Goal: Communication & Community: Ask a question

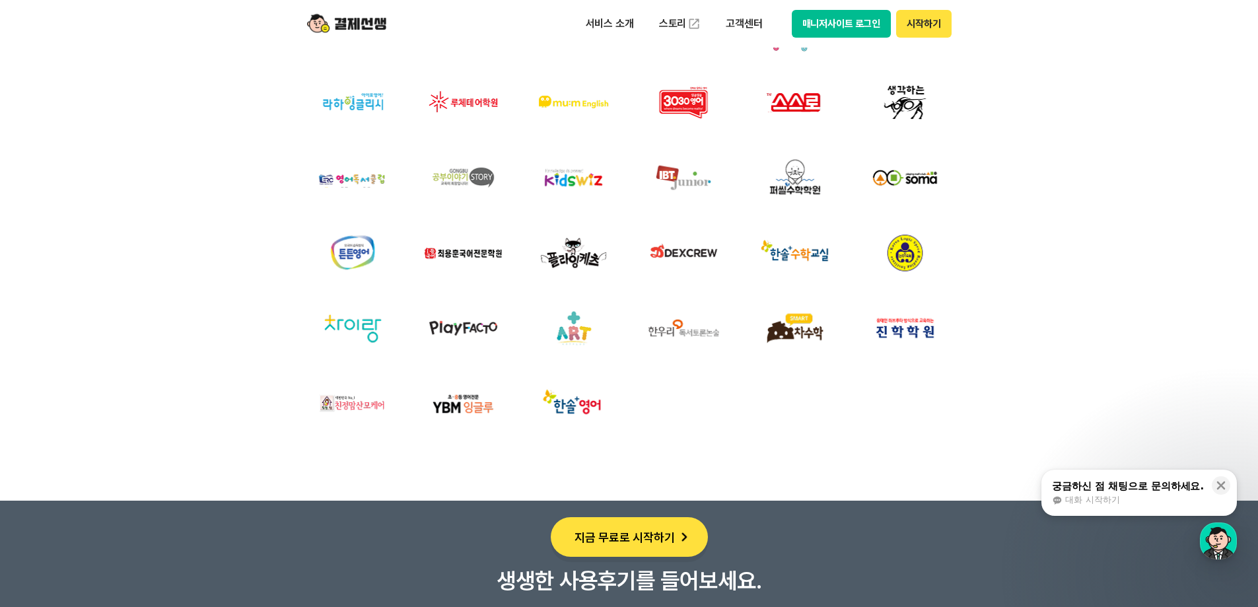
scroll to position [4687, 0]
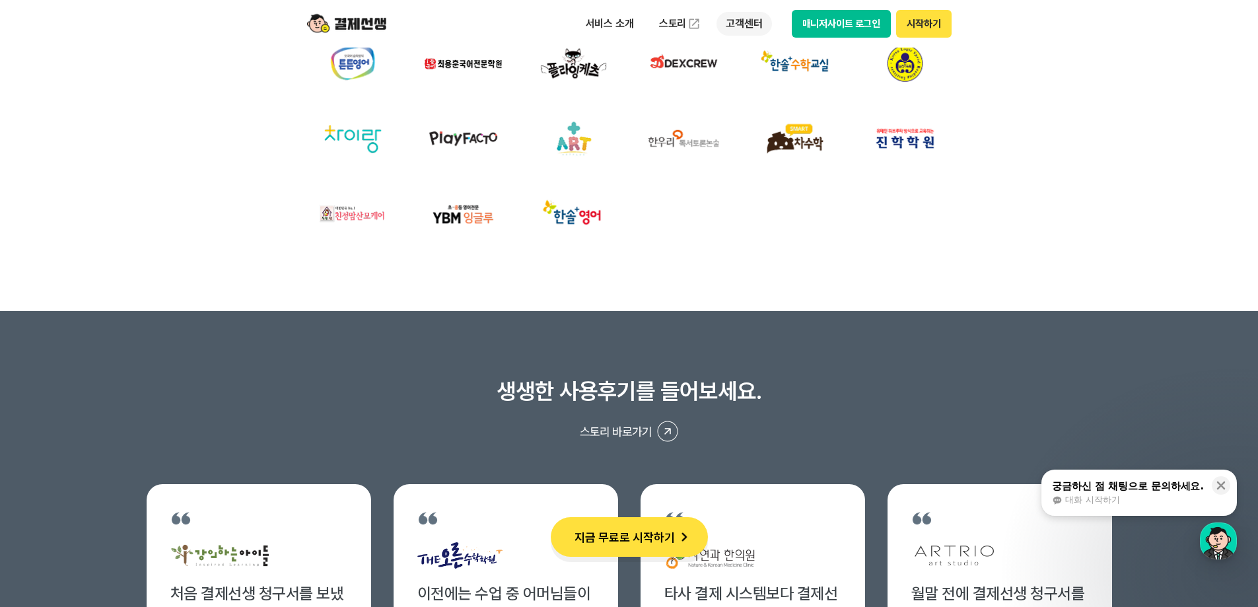
click at [746, 20] on p "고객센터" at bounding box center [743, 24] width 55 height 24
click at [735, 26] on p "고객센터" at bounding box center [743, 24] width 55 height 24
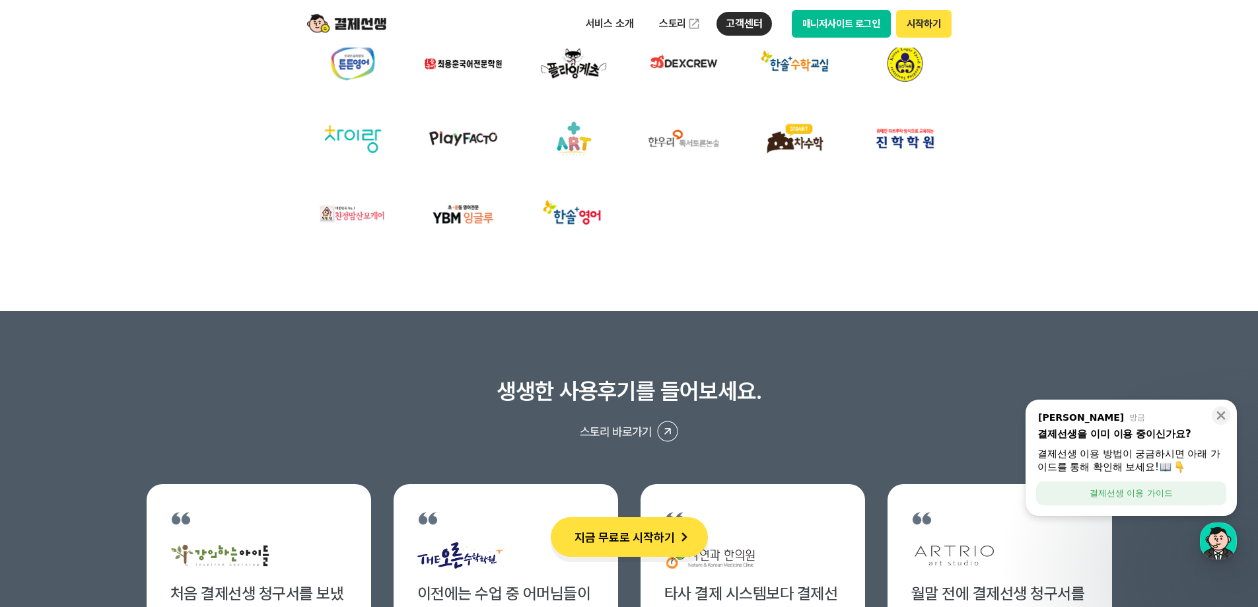
drag, startPoint x: 1161, startPoint y: 289, endPoint x: 1169, endPoint y: 294, distance: 10.1
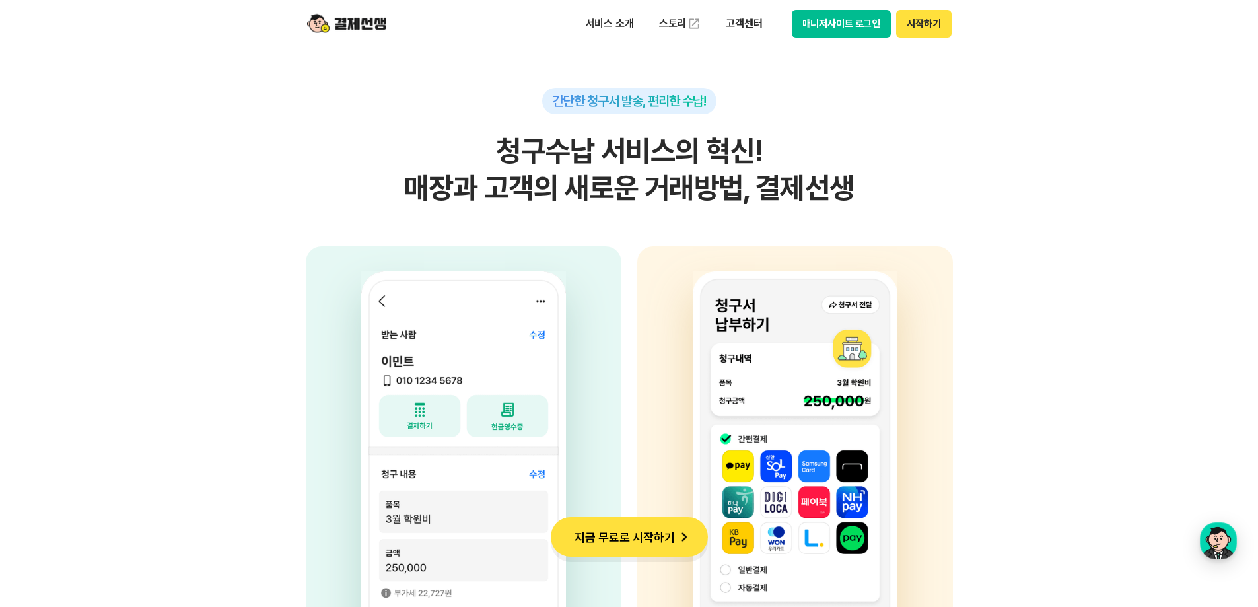
scroll to position [2971, 0]
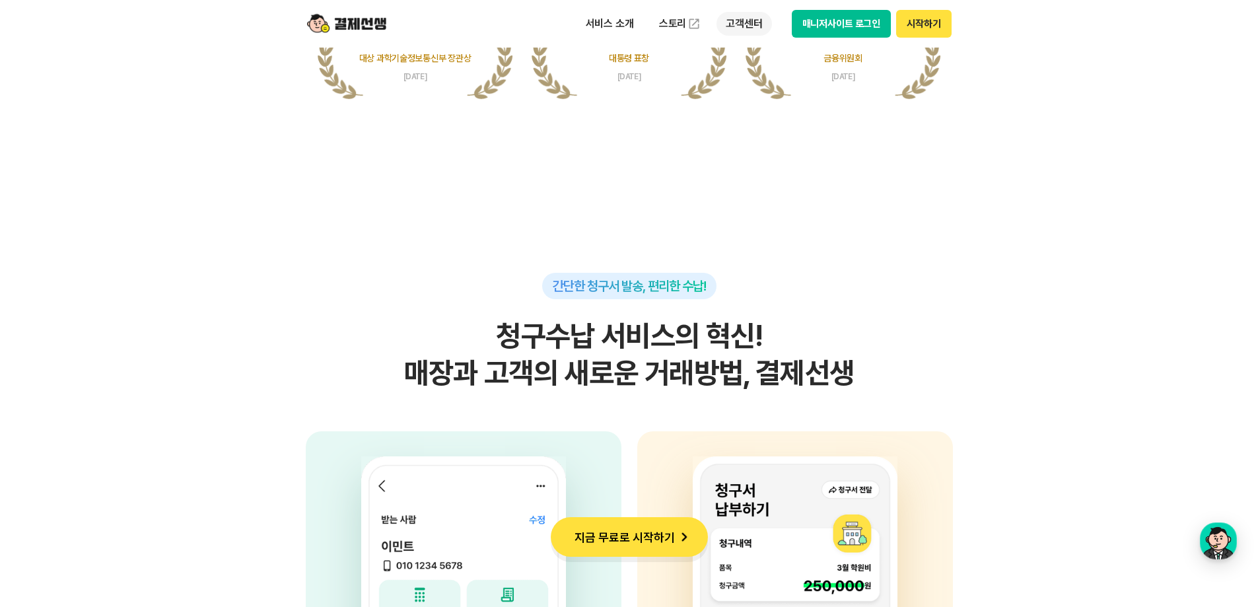
click at [747, 26] on p "고객센터" at bounding box center [743, 24] width 55 height 24
click at [753, 79] on link "자주 묻는 질문" at bounding box center [771, 78] width 111 height 26
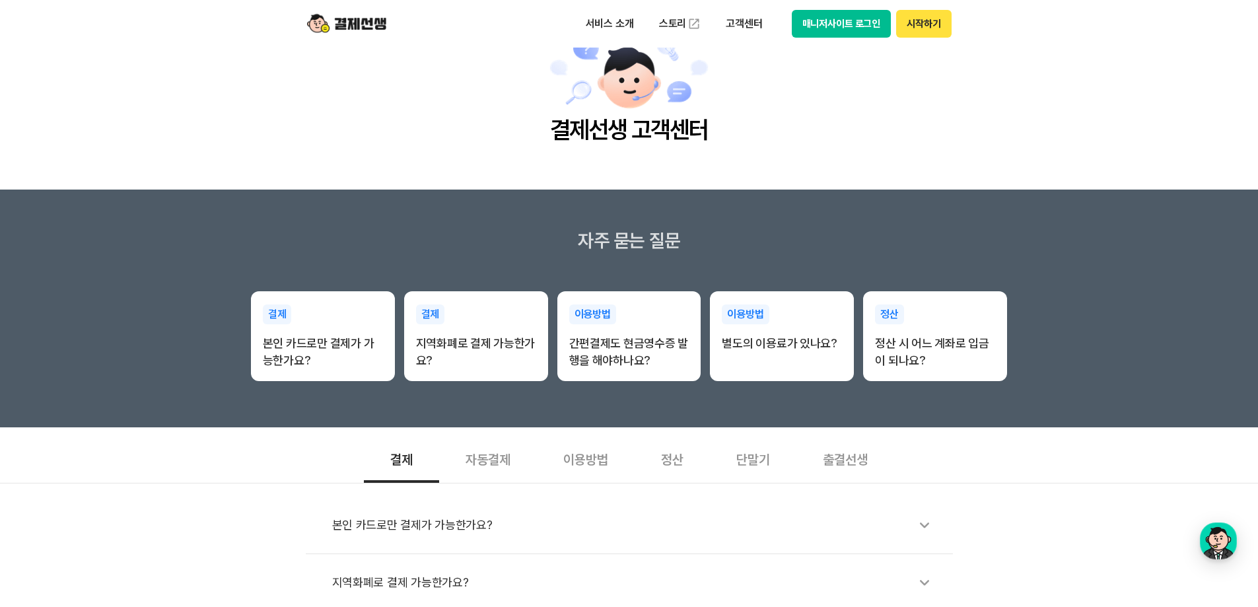
scroll to position [132, 0]
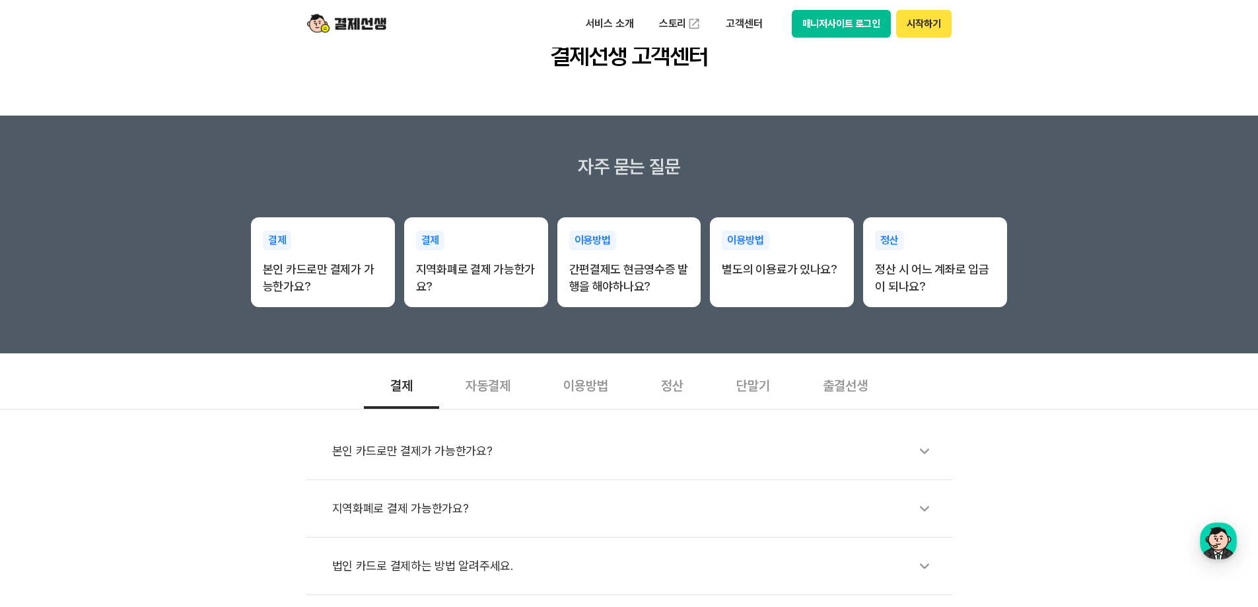
click at [1089, 461] on div "본인 카드로만 결제가 가능한가요? 지역화폐로 결제 가능한가요? 법인 카드로 결제하는 방법 알려주세요. 청구 가능한 한도는 얼마인가요? 결체 취…" at bounding box center [629, 559] width 1258 height 301
click at [601, 381] on div "이용방법" at bounding box center [586, 384] width 98 height 49
click at [669, 393] on div "정산" at bounding box center [671, 384] width 75 height 49
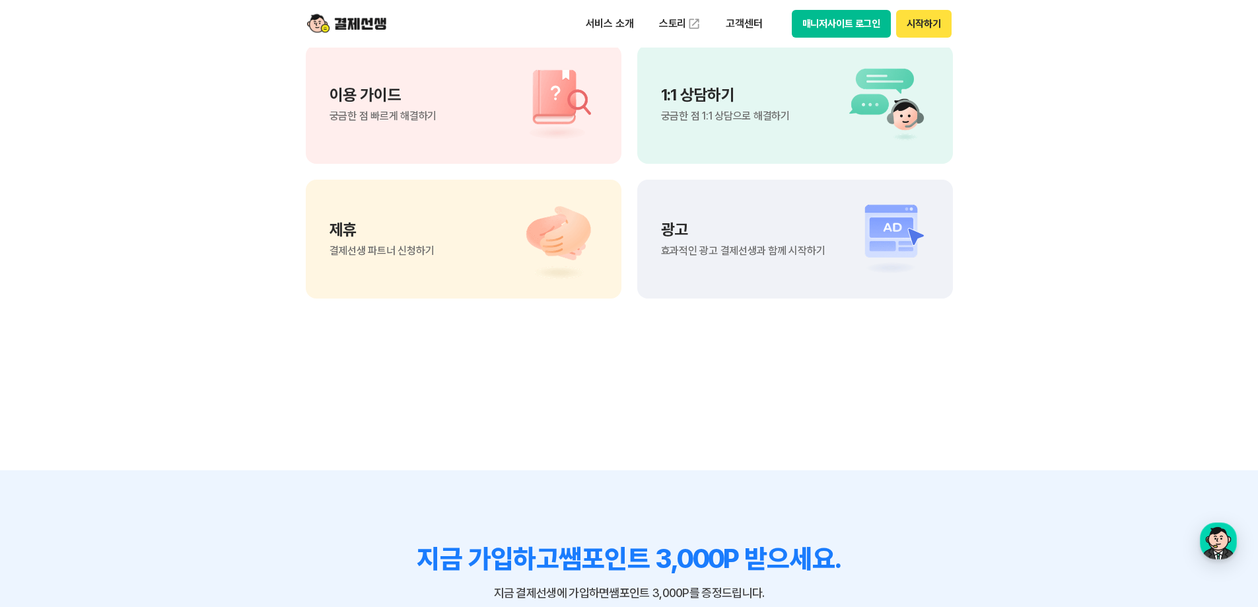
scroll to position [1122, 0]
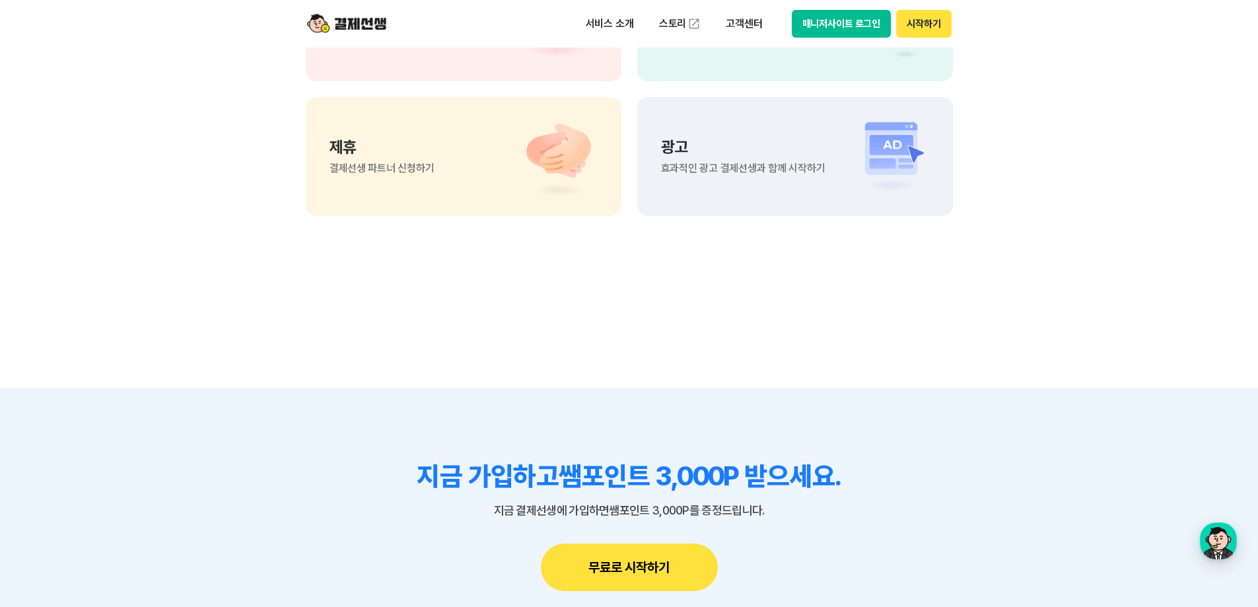
drag, startPoint x: 1224, startPoint y: 143, endPoint x: 1191, endPoint y: 97, distance: 56.3
click at [1224, 143] on section "궁금한 점이 더 있으신가요? 이용 가이드 궁금한 점 빠르게 해결하기 1:1 상담하기 궁금한 점 1:1 상담으로 해결하기 제휴 결제선생 파트너 …" at bounding box center [629, 53] width 1258 height 668
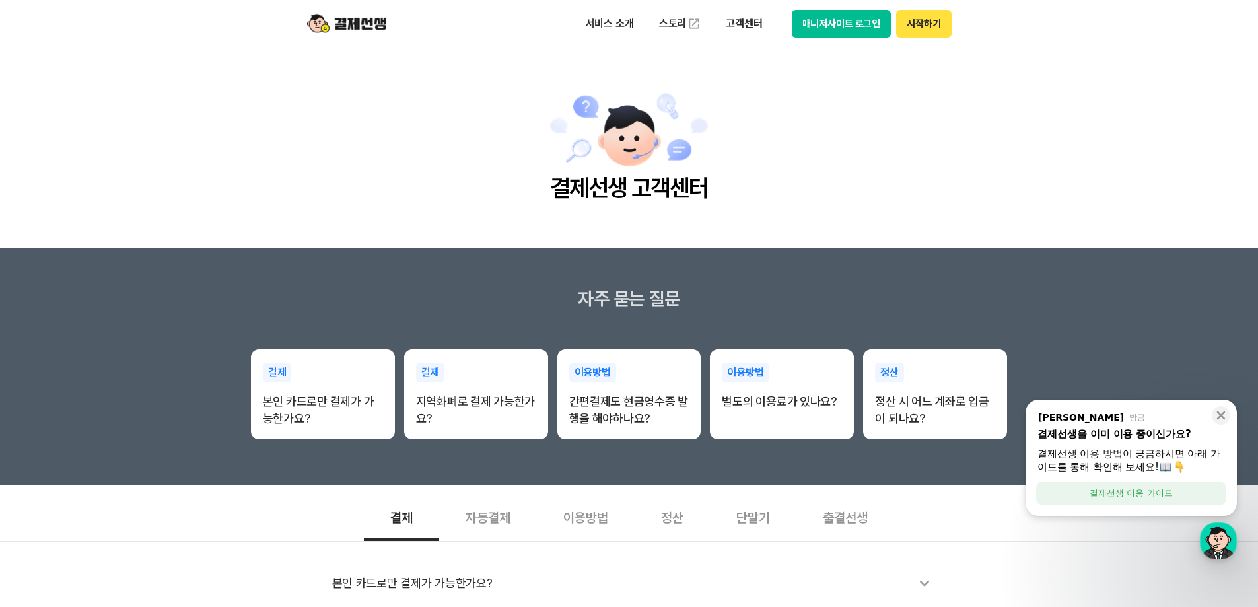
click at [1167, 236] on main "결제선생 고객센터" at bounding box center [629, 148] width 1258 height 200
click at [1139, 164] on main "결제선생 고객센터" at bounding box center [629, 148] width 1258 height 200
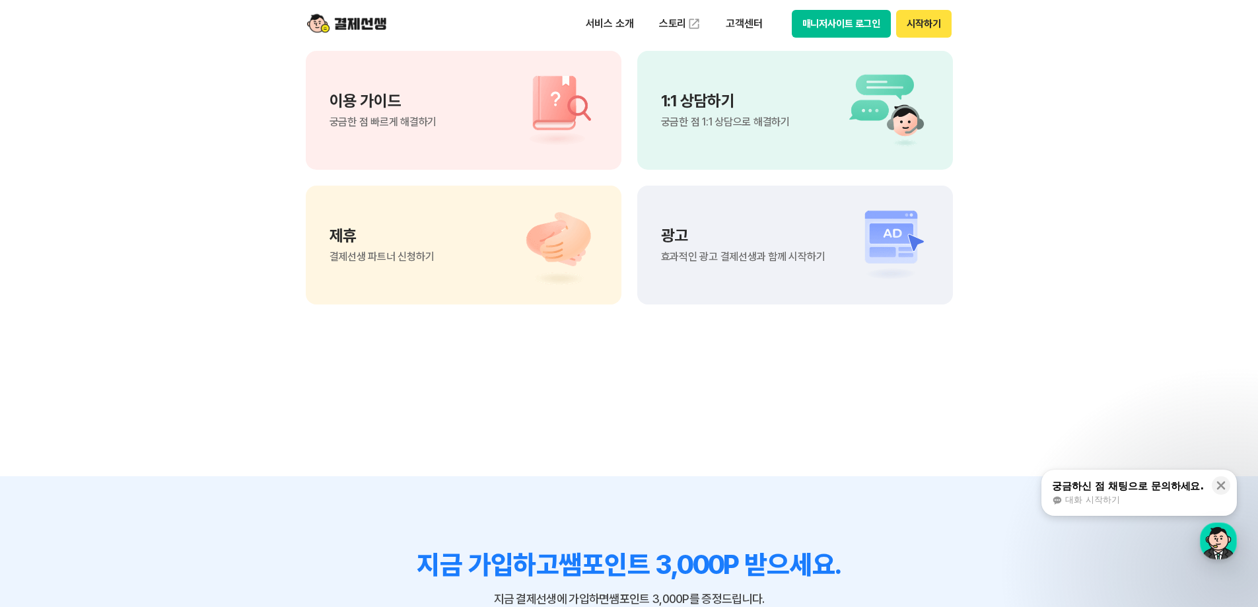
scroll to position [920, 0]
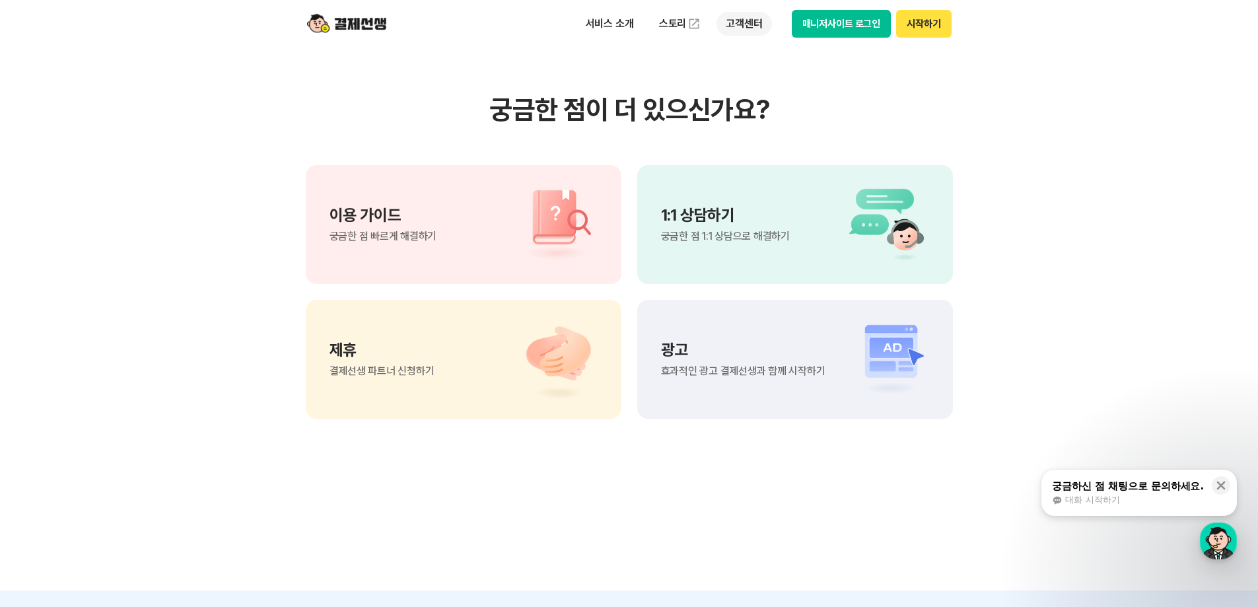
click at [746, 22] on p "고객센터" at bounding box center [743, 24] width 55 height 24
click at [769, 221] on p "1:1 상담하기" at bounding box center [725, 215] width 129 height 16
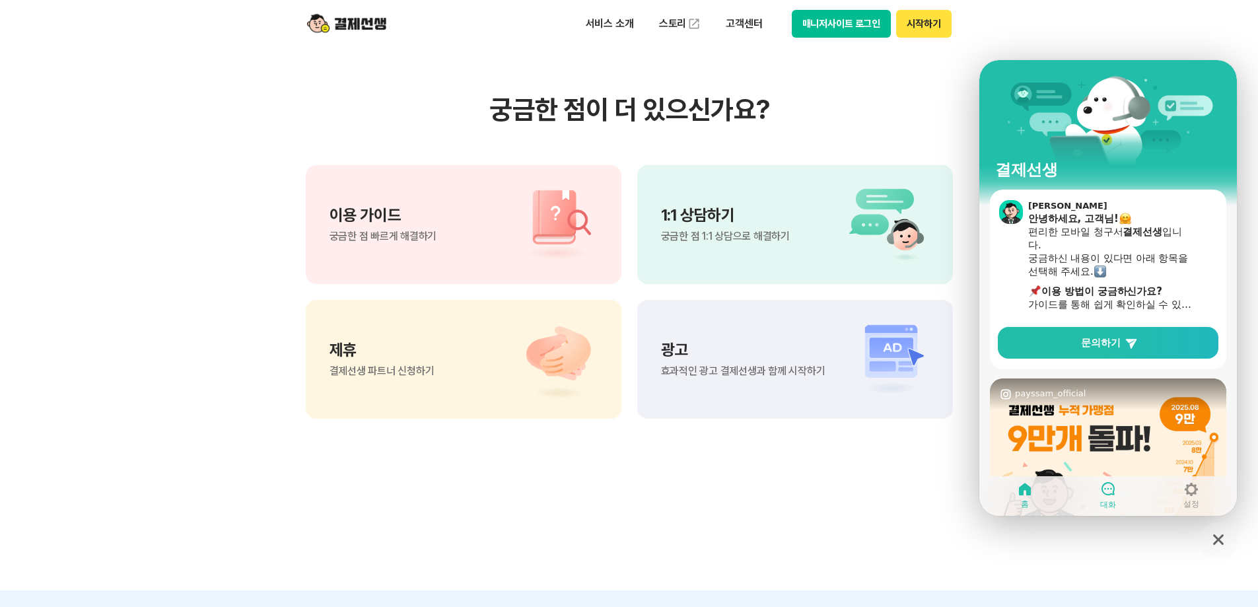
click at [1110, 503] on span "대화" at bounding box center [1108, 504] width 16 height 11
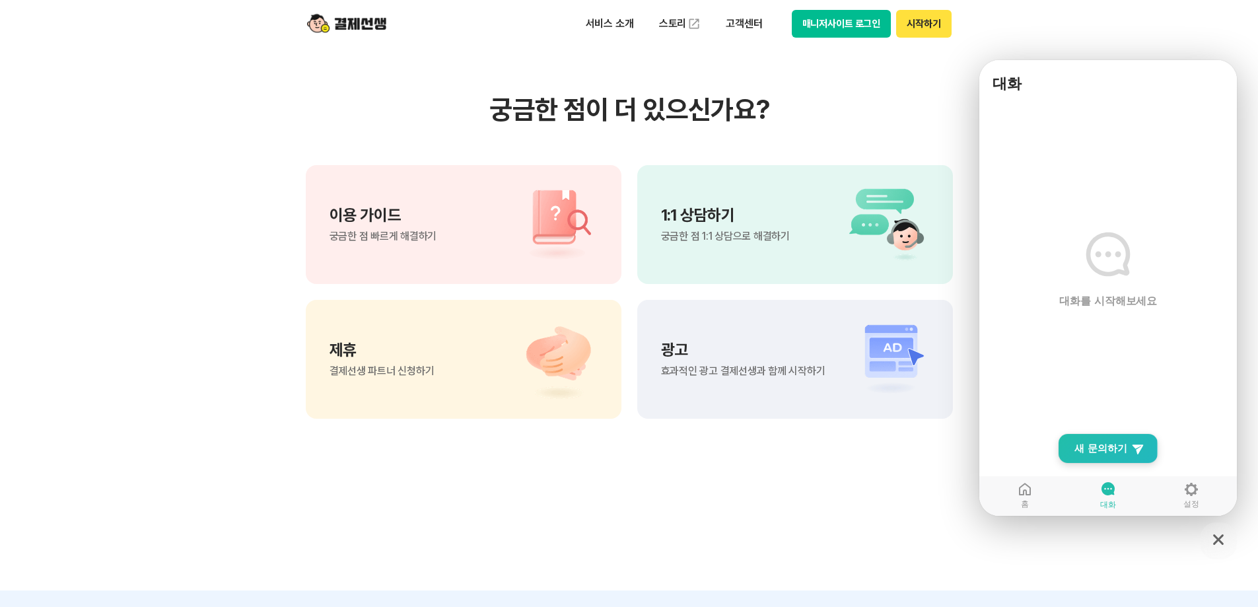
click at [1122, 452] on span "새 문의하기" at bounding box center [1100, 448] width 53 height 13
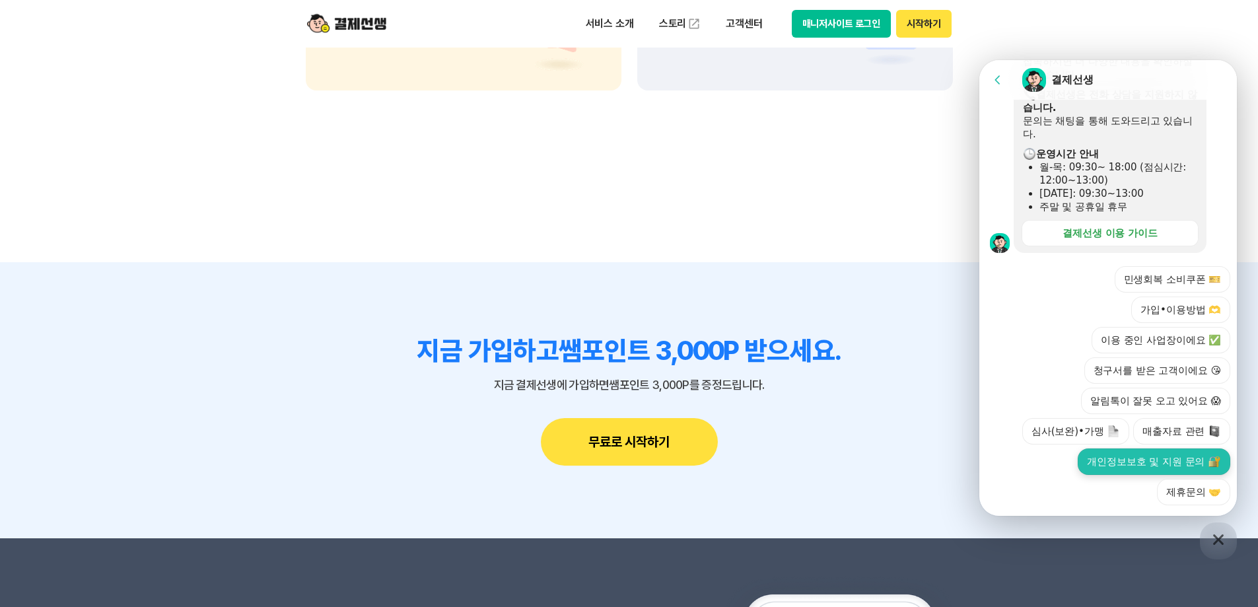
scroll to position [1250, 0]
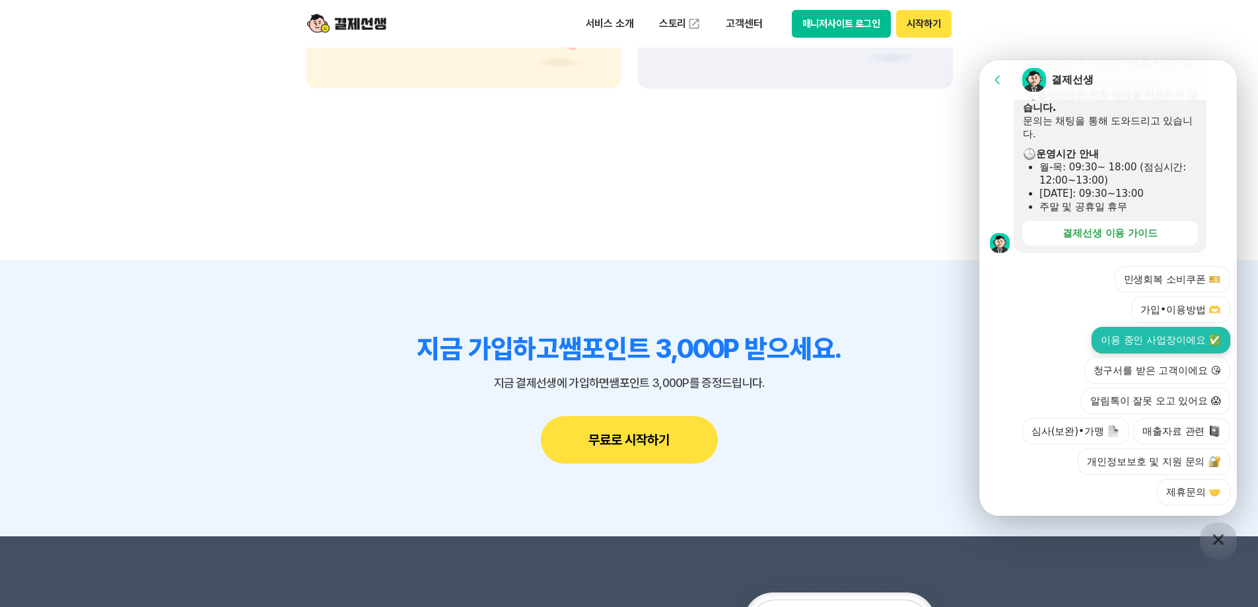
click at [1180, 327] on button "이용 중인 사업장이에요 ✅" at bounding box center [1160, 340] width 139 height 26
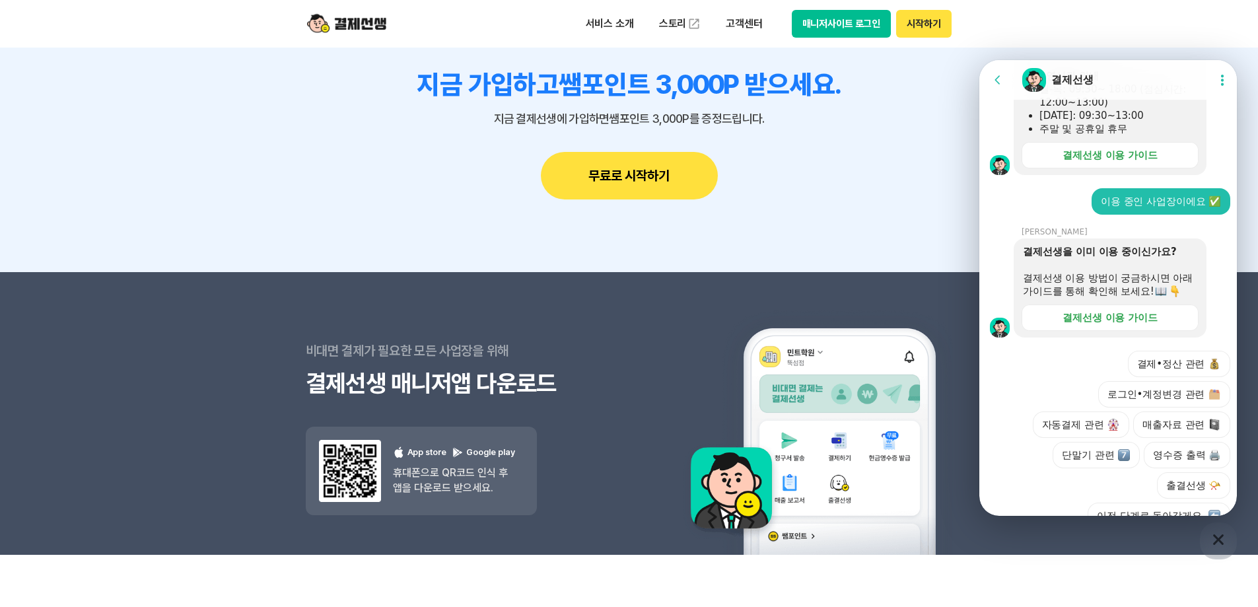
scroll to position [514, 0]
